Goal: Information Seeking & Learning: Learn about a topic

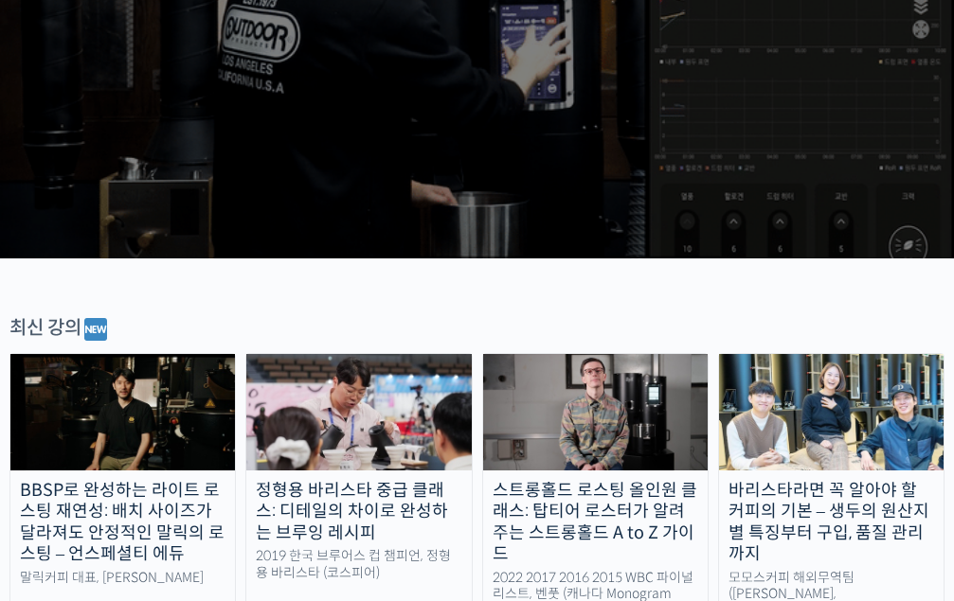
scroll to position [568, 0]
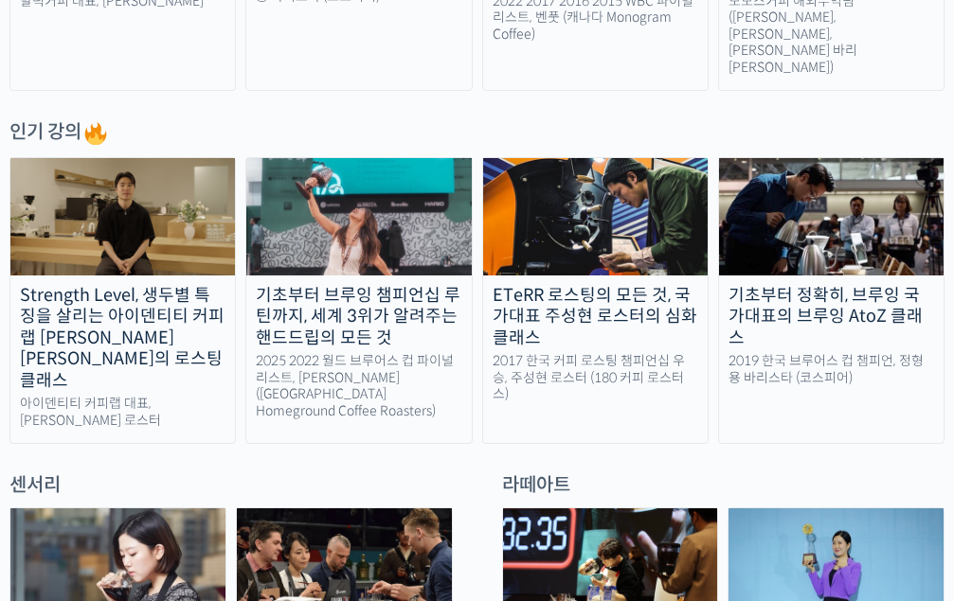
scroll to position [947, 0]
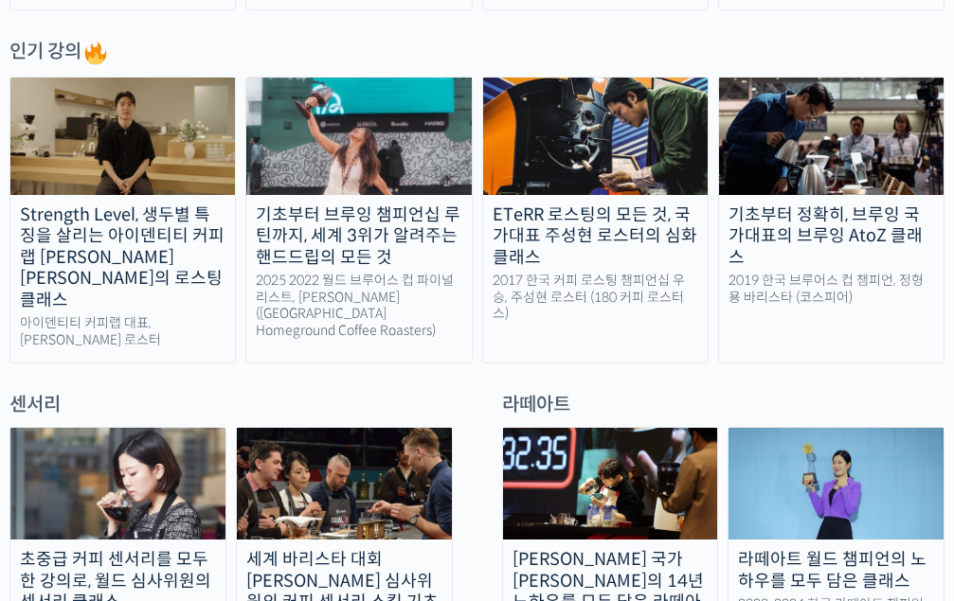
click at [259, 364] on div at bounding box center [476, 378] width 935 height 28
click at [548, 549] on div "[PERSON_NAME] 국가[PERSON_NAME]의 14년 노하우를 모두 담은 라떼아트 클래스" at bounding box center [610, 591] width 215 height 85
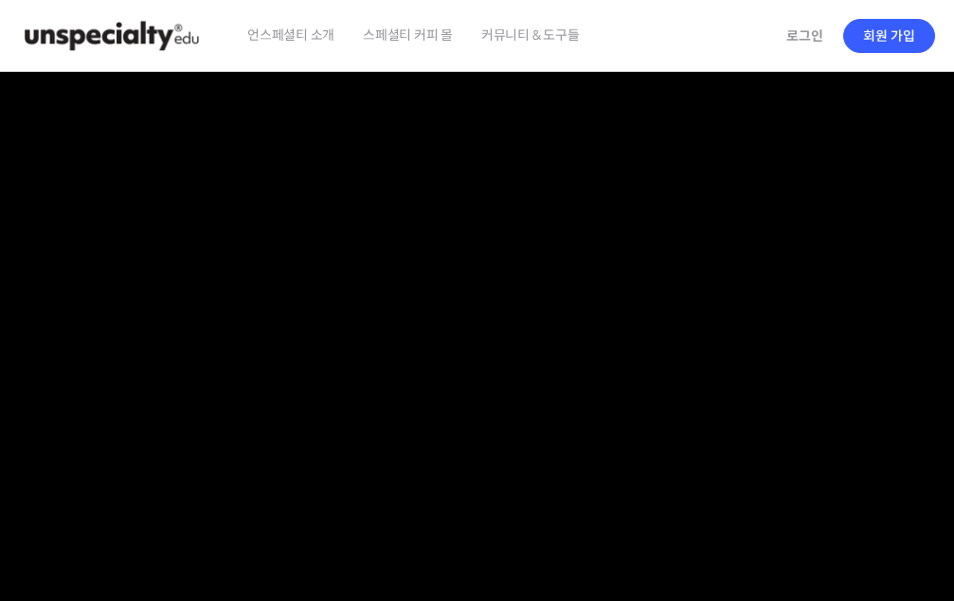
checkbox input "true"
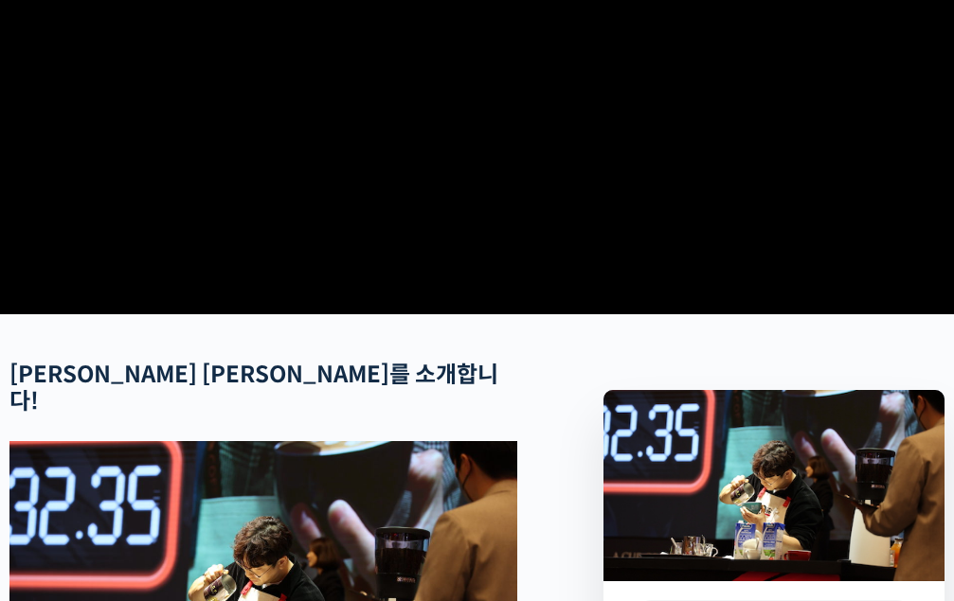
scroll to position [284, 0]
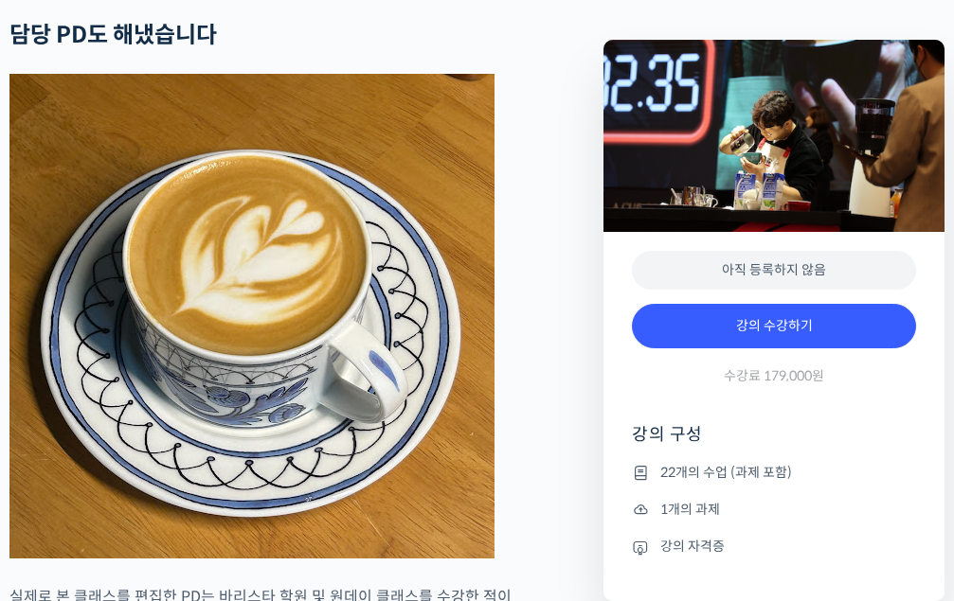
scroll to position [4830, 0]
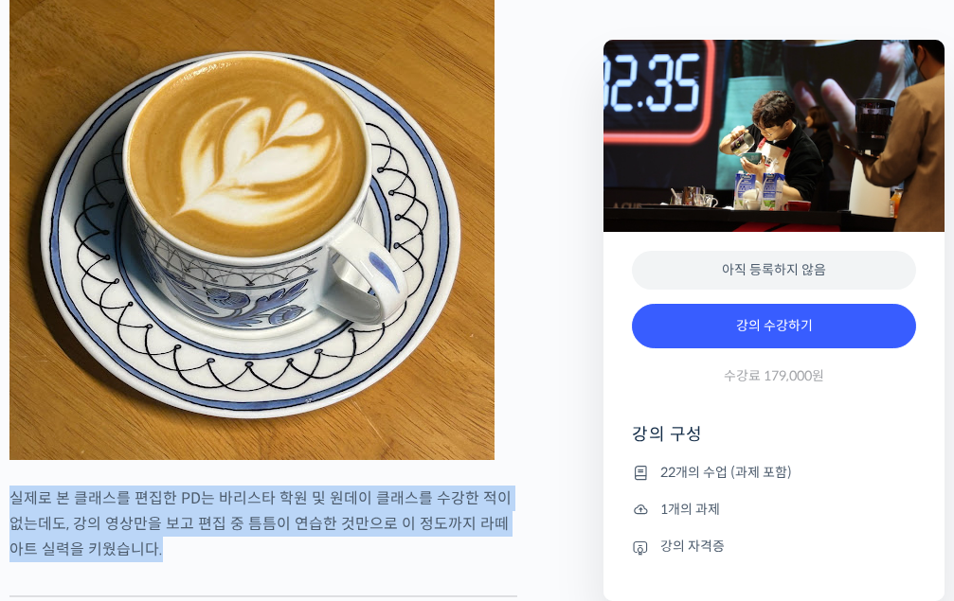
drag, startPoint x: 9, startPoint y: 313, endPoint x: 187, endPoint y: 371, distance: 187.2
click at [187, 486] on p "실제로 본 클래스를 편집한 PD는 바리스타 학원 및 원데이 클래스를 수강한 적이 없는데도, 강의 영상만을 보고 편집 중 틈틈이 연습한 것만으로…" at bounding box center [263, 524] width 508 height 77
drag, startPoint x: 187, startPoint y: 371, endPoint x: 14, endPoint y: 318, distance: 180.3
click at [27, 486] on p "실제로 본 클래스를 편집한 PD는 바리스타 학원 및 원데이 클래스를 수강한 적이 없는데도, 강의 영상만을 보고 편집 중 틈틈이 연습한 것만으로…" at bounding box center [263, 524] width 508 height 77
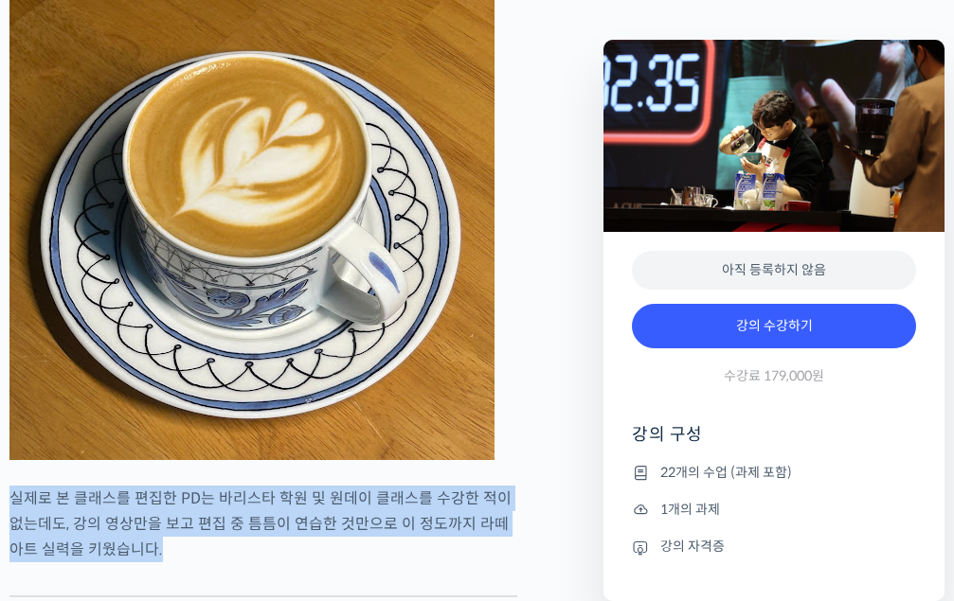
click at [14, 486] on p "실제로 본 클래스를 편집한 PD는 바리스타 학원 및 원데이 클래스를 수강한 적이 없는데도, 강의 영상만을 보고 편집 중 틈틈이 연습한 것만으로…" at bounding box center [263, 524] width 508 height 77
drag, startPoint x: 15, startPoint y: 310, endPoint x: 212, endPoint y: 359, distance: 203.0
click at [212, 486] on p "실제로 본 클래스를 편집한 PD는 바리스타 학원 및 원데이 클래스를 수강한 적이 없는데도, 강의 영상만을 보고 편집 중 틈틈이 연습한 것만으로…" at bounding box center [263, 524] width 508 height 77
drag, startPoint x: 212, startPoint y: 359, endPoint x: 23, endPoint y: 313, distance: 194.8
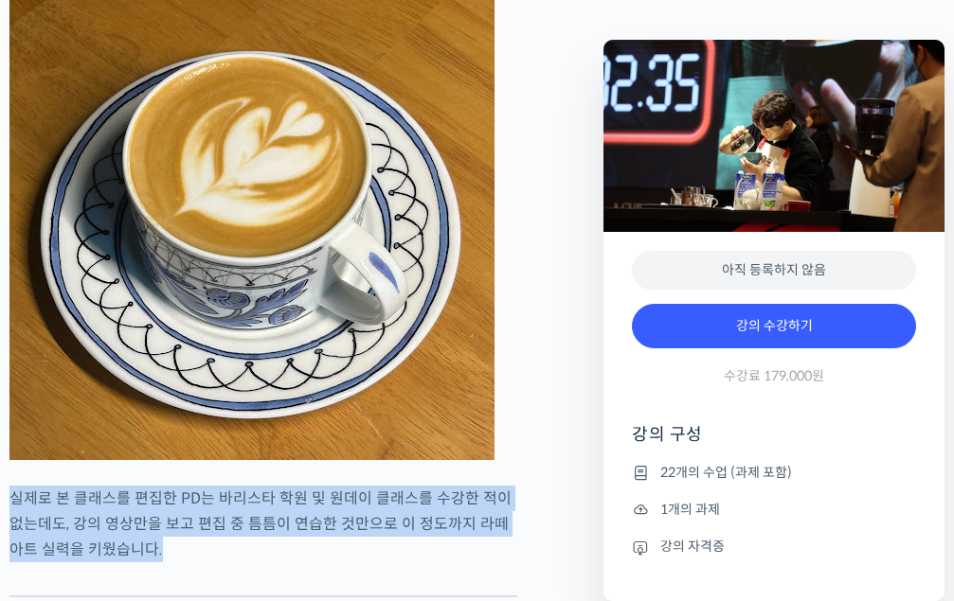
click at [23, 486] on p "실제로 본 클래스를 편집한 PD는 바리스타 학원 및 원데이 클래스를 수강한 적이 없는데도, 강의 영상만을 보고 편집 중 틈틈이 연습한 것만으로…" at bounding box center [263, 524] width 508 height 77
drag, startPoint x: 23, startPoint y: 313, endPoint x: 514, endPoint y: 367, distance: 494.4
click at [514, 486] on p "실제로 본 클래스를 편집한 PD는 바리스타 학원 및 원데이 클래스를 수강한 적이 없는데도, 강의 영상만을 보고 편집 중 틈틈이 연습한 것만으로…" at bounding box center [263, 524] width 508 height 77
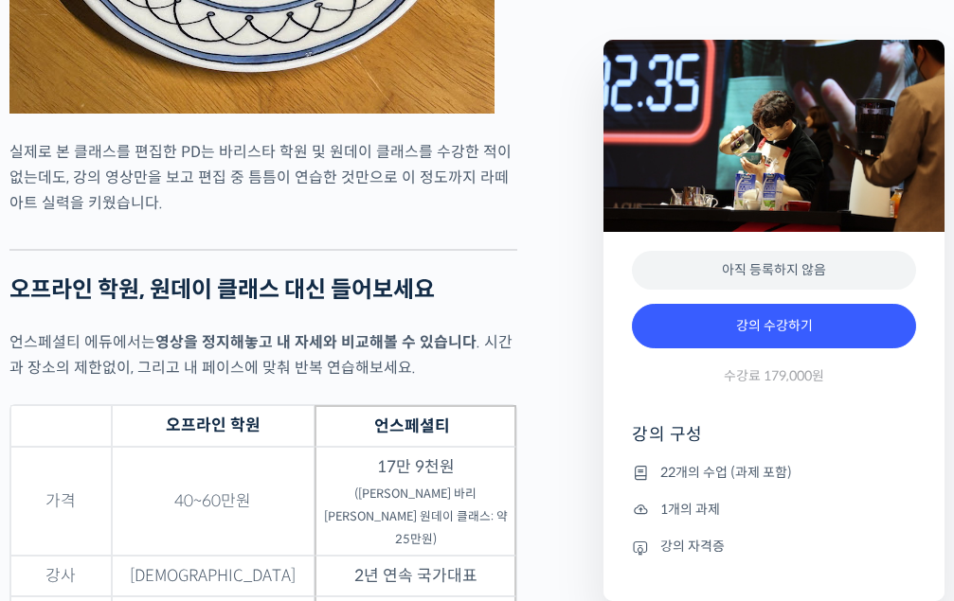
scroll to position [5208, 0]
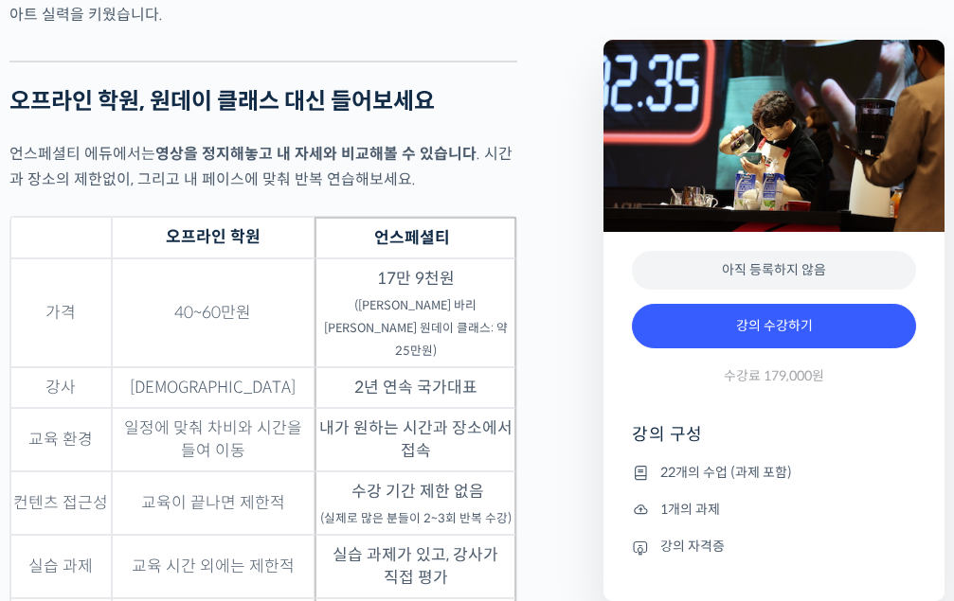
scroll to position [5398, 0]
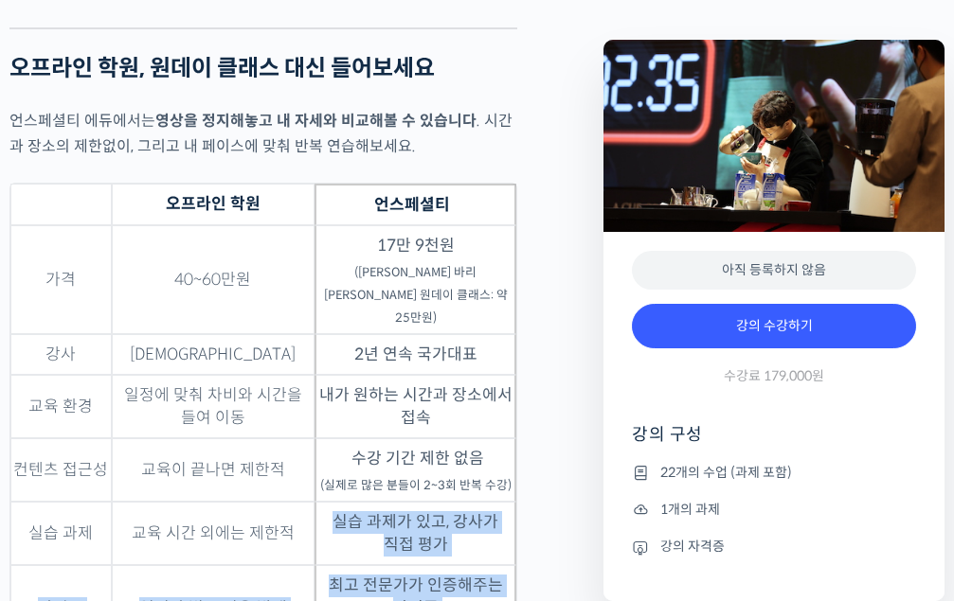
drag, startPoint x: 317, startPoint y: 315, endPoint x: 491, endPoint y: 490, distance: 245.7
click at [491, 490] on tbody "가격 40~60만원 17만 9천원 (최원재 바리스타 원데이 클래스: 약 25만원) 강사 복불복 2년 연속 국가대표 교육 환경 일정에 맞춰 차비…" at bounding box center [263, 470] width 506 height 491
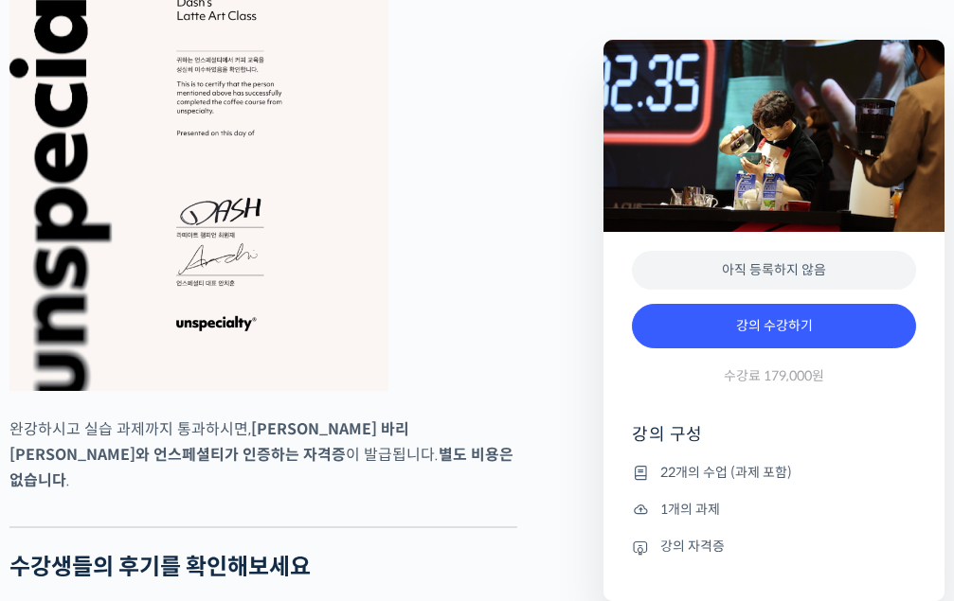
scroll to position [7197, 0]
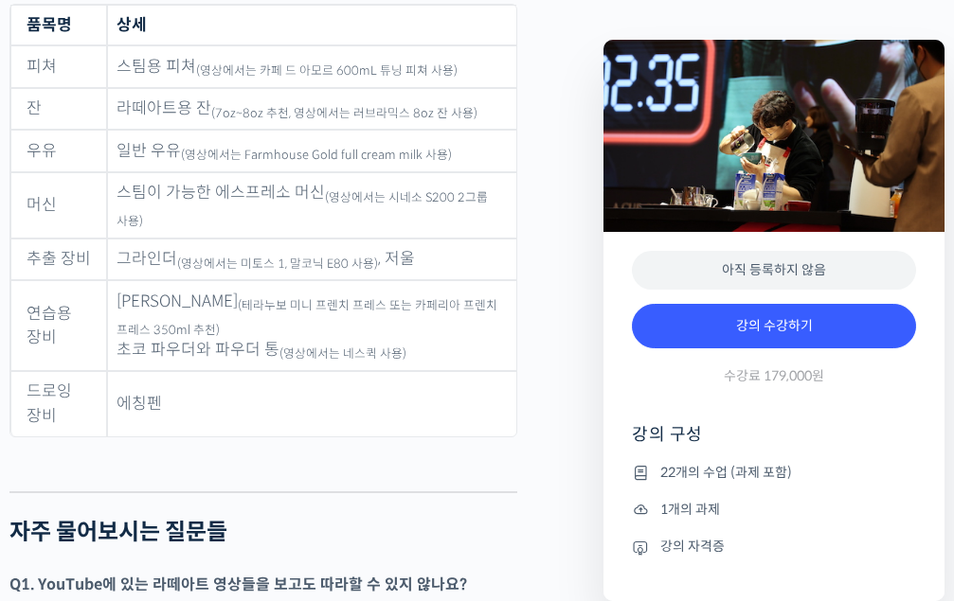
scroll to position [8523, 0]
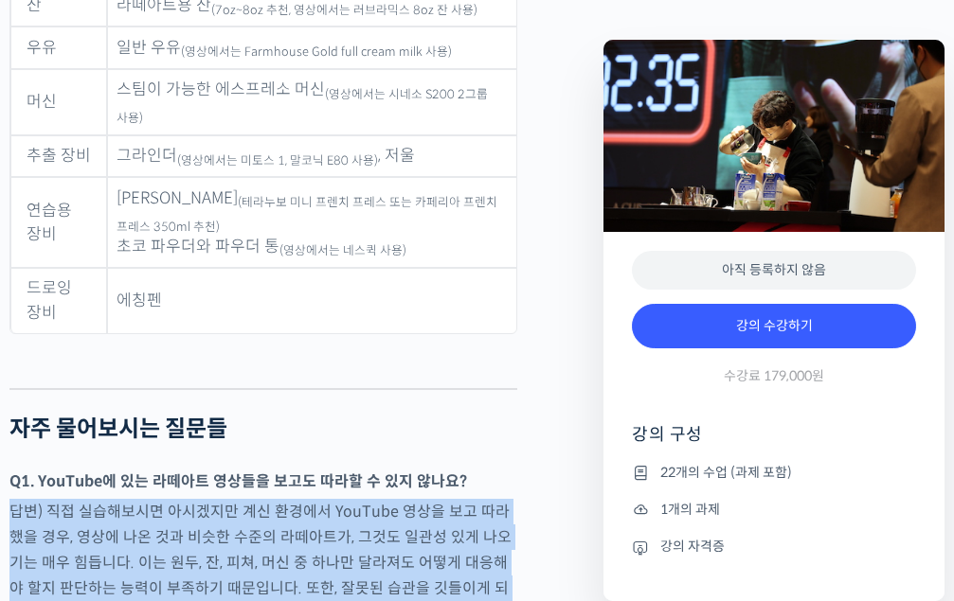
drag, startPoint x: 495, startPoint y: 177, endPoint x: 490, endPoint y: 370, distance: 193.3
drag, startPoint x: 465, startPoint y: 340, endPoint x: 461, endPoint y: 181, distance: 159.1
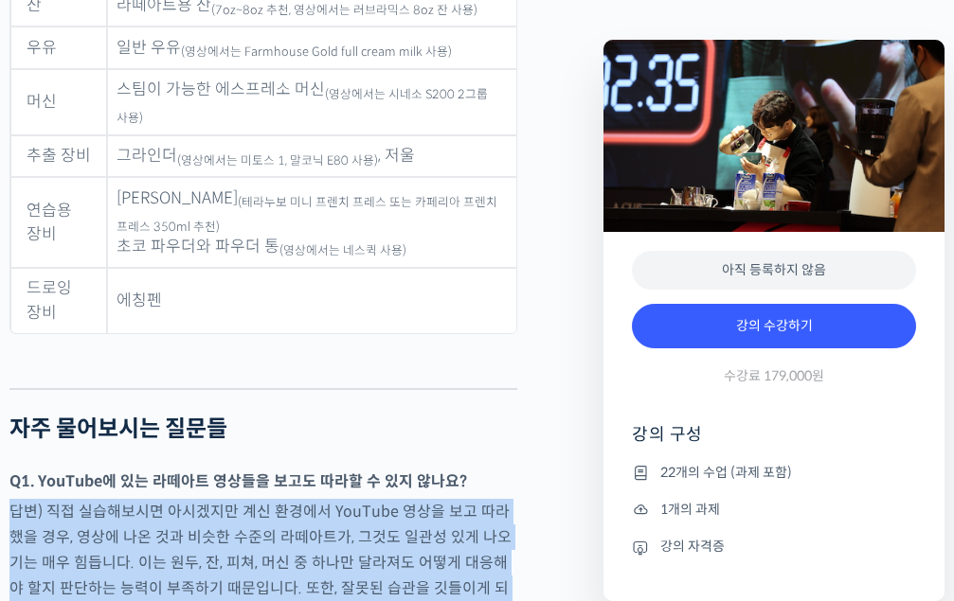
click at [461, 469] on p "Q1. YouTube에 있는 라떼아트 영상들을 보고도 따라할 수 있지 않나요?" at bounding box center [263, 482] width 508 height 26
drag, startPoint x: 461, startPoint y: 181, endPoint x: 481, endPoint y: 325, distance: 145.3
click at [481, 499] on p "답변) 직접 실습해보시면 아시겠지만 계신 환경에서 YouTube 영상을 보고 따라했을 경우, 영상에 나온 것과 비슷한 수준의 라떼아트가, 그것…" at bounding box center [263, 563] width 508 height 128
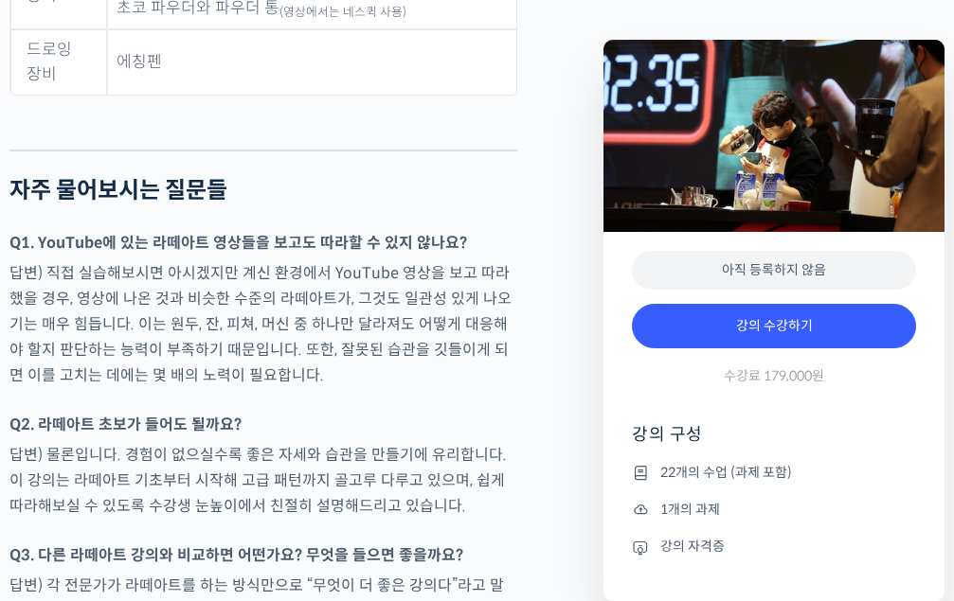
scroll to position [8901, 0]
